Goal: Navigation & Orientation: Find specific page/section

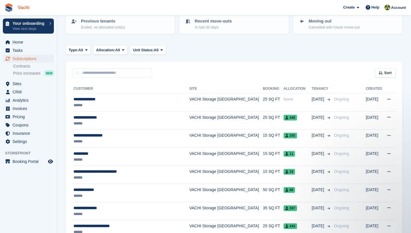
click at [24, 9] on link "Vachi" at bounding box center [23, 7] width 17 height 9
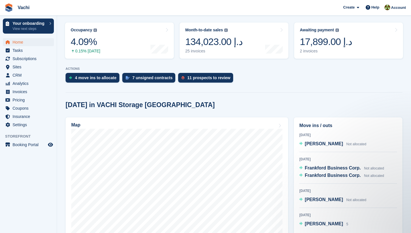
scroll to position [87, 0]
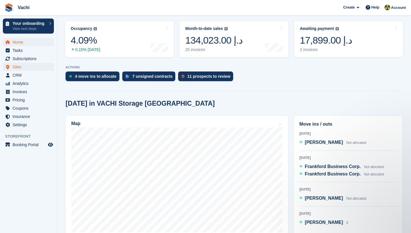
click at [23, 67] on span "Sites" at bounding box center [30, 67] width 34 height 8
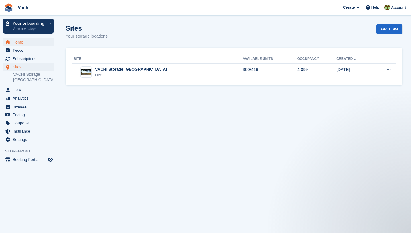
click at [18, 42] on span "Home" at bounding box center [30, 42] width 34 height 8
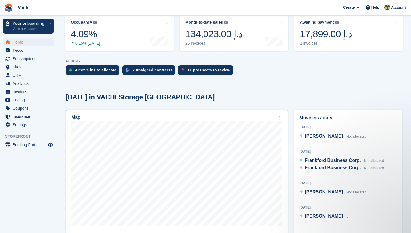
scroll to position [97, 0]
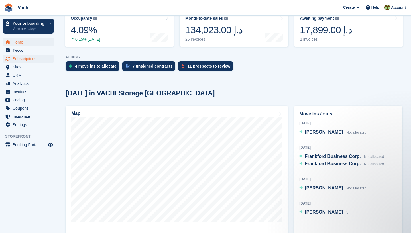
click at [29, 58] on span "Subscriptions" at bounding box center [30, 59] width 34 height 8
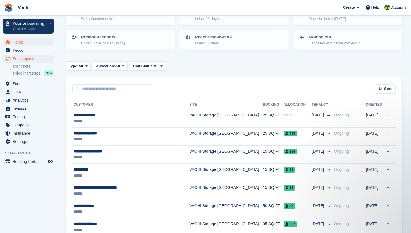
click at [34, 45] on span "Home" at bounding box center [30, 42] width 34 height 8
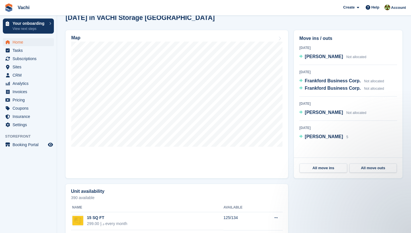
scroll to position [122, 0]
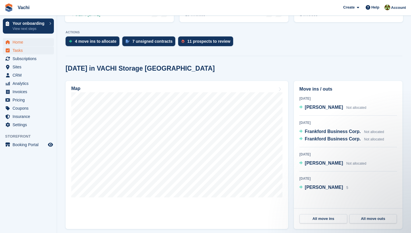
click at [21, 51] on span "Tasks" at bounding box center [30, 50] width 34 height 8
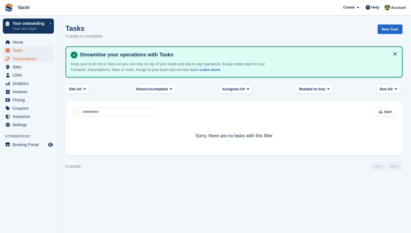
click at [30, 58] on span "Subscriptions" at bounding box center [30, 59] width 34 height 8
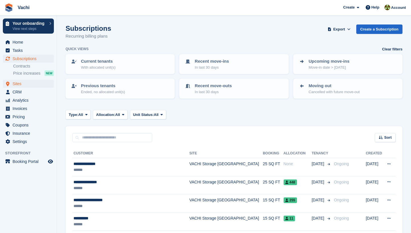
click at [26, 86] on span "Sites" at bounding box center [30, 84] width 34 height 8
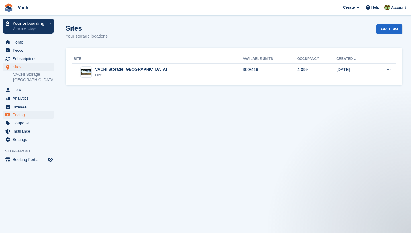
click at [27, 111] on span "Pricing" at bounding box center [30, 115] width 34 height 8
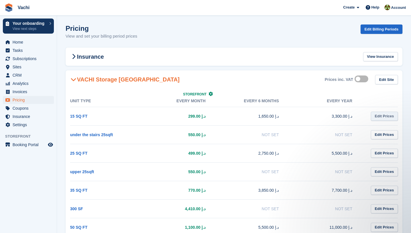
click at [386, 117] on link "Edit Prices" at bounding box center [384, 116] width 27 height 9
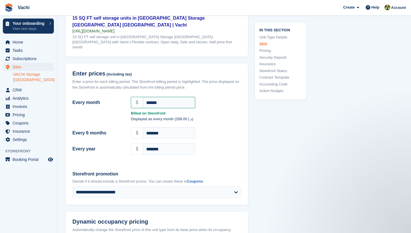
scroll to position [478, 0]
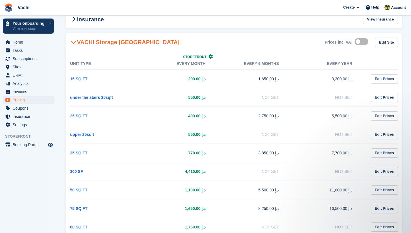
scroll to position [40, 0]
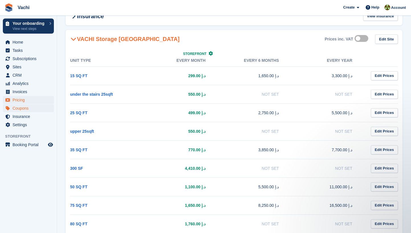
click at [34, 107] on span "Coupons" at bounding box center [30, 108] width 34 height 8
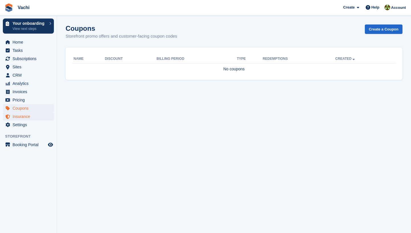
click at [27, 115] on span "Insurance" at bounding box center [30, 117] width 34 height 8
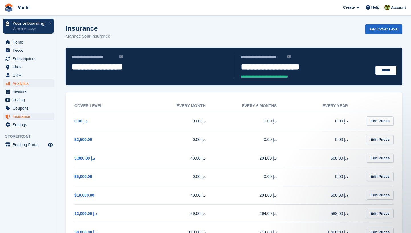
click at [20, 86] on span "Analytics" at bounding box center [30, 84] width 34 height 8
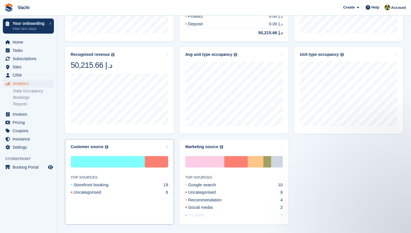
scroll to position [231, 0]
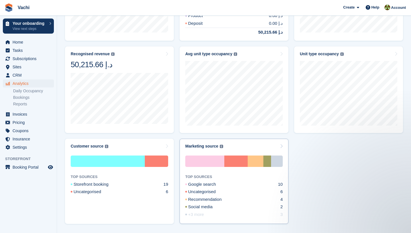
click at [200, 215] on div "+3 more" at bounding box center [201, 214] width 32 height 7
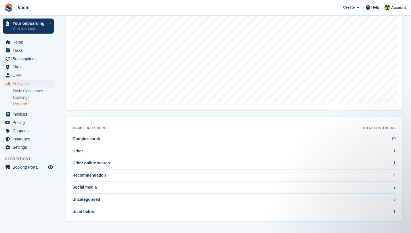
scroll to position [99, 0]
click at [21, 105] on link "Reports" at bounding box center [33, 103] width 41 height 5
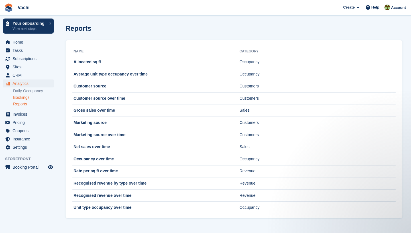
click at [29, 99] on link "Bookings" at bounding box center [33, 97] width 41 height 5
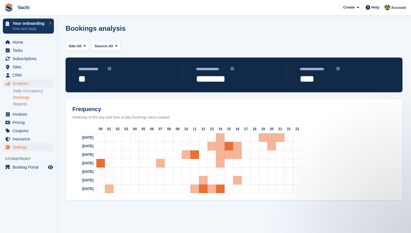
click at [30, 147] on span "Settings" at bounding box center [30, 147] width 34 height 8
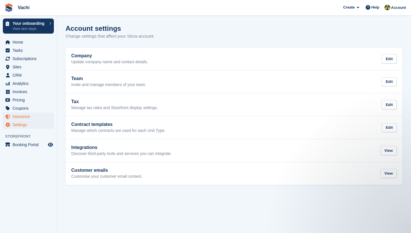
click at [30, 114] on span "Insurance" at bounding box center [30, 117] width 34 height 8
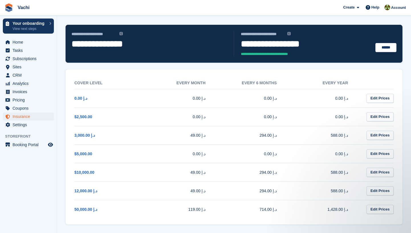
scroll to position [23, 0]
